Goal: Information Seeking & Learning: Find specific fact

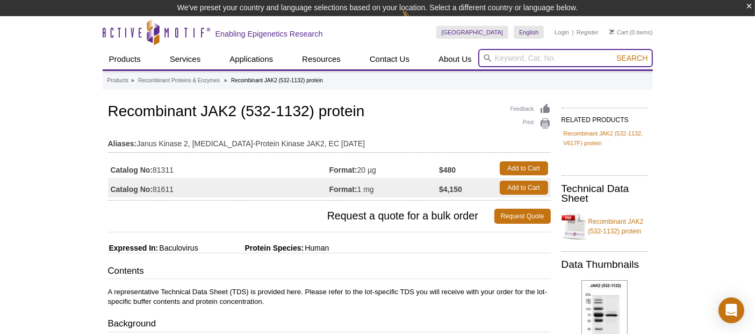
click at [545, 56] on input "search" at bounding box center [565, 58] width 175 height 18
type input "cav1"
click at [613, 53] on button "Search" at bounding box center [632, 58] width 38 height 10
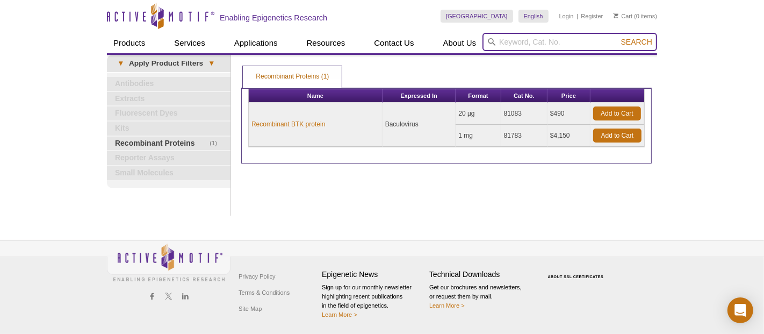
click at [508, 42] on input "search" at bounding box center [570, 42] width 175 height 18
type input "cav1"
click at [618, 37] on button "Search" at bounding box center [637, 42] width 38 height 10
